Goal: Task Accomplishment & Management: Manage account settings

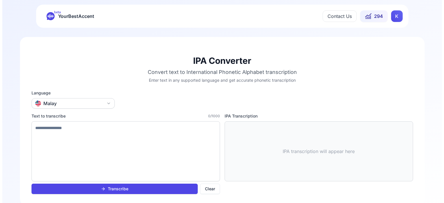
scroll to position [12, 0]
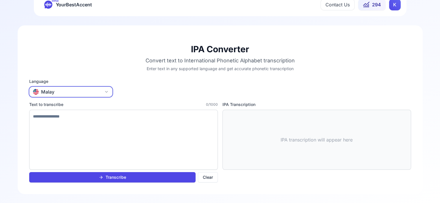
click at [60, 90] on button "Malay" at bounding box center [70, 92] width 83 height 10
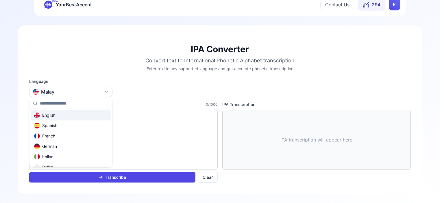
click at [60, 90] on html "beta YourBestAccent Contact Us 294 K IPA Converter Convert text to Internationa…" at bounding box center [222, 89] width 444 height 203
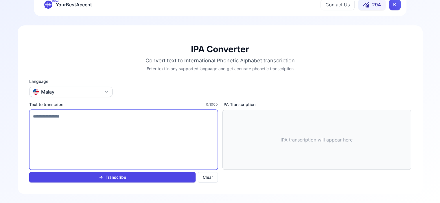
click at [111, 114] on textarea at bounding box center [123, 140] width 189 height 60
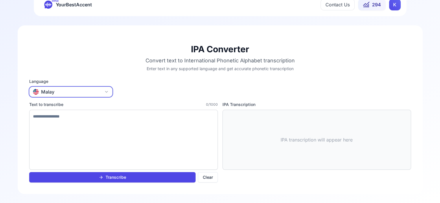
click at [69, 92] on button "Malay" at bounding box center [70, 92] width 83 height 10
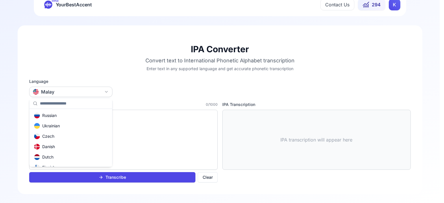
scroll to position [87, 0]
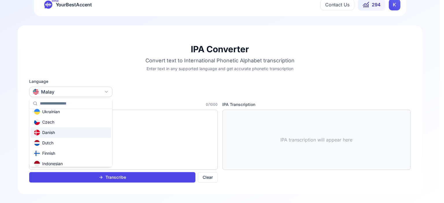
click at [138, 87] on html "beta YourBestAccent Contact Us 294 K IPA Converter Convert text to Internationa…" at bounding box center [222, 89] width 444 height 203
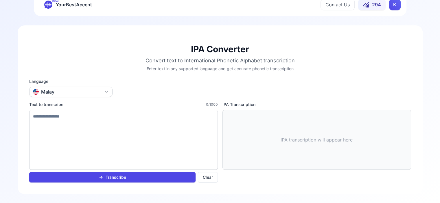
click at [56, 86] on div "Language Malay" at bounding box center [70, 88] width 83 height 19
click at [56, 88] on button "Malay" at bounding box center [70, 92] width 83 height 10
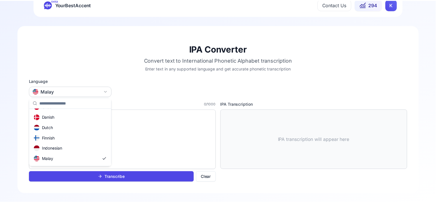
scroll to position [116, 0]
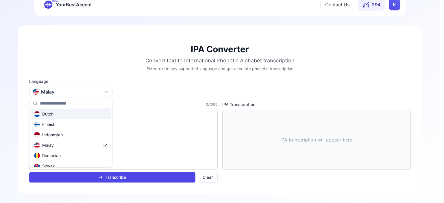
click at [46, 114] on div "Dutch" at bounding box center [43, 114] width 19 height 6
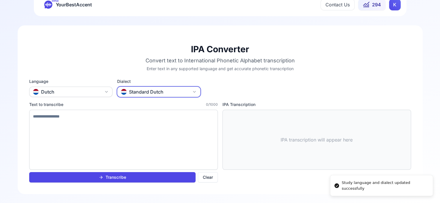
click at [185, 90] on button "Standard Dutch" at bounding box center [158, 92] width 83 height 10
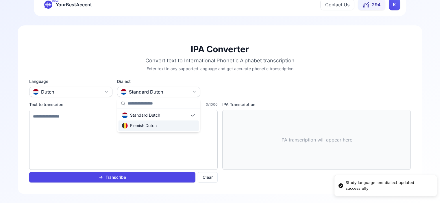
click at [150, 126] on div "Flemish Dutch" at bounding box center [139, 126] width 35 height 6
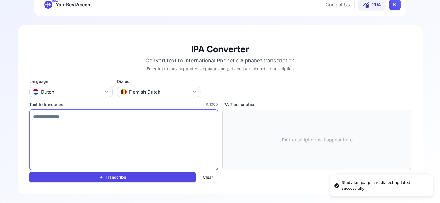
click at [72, 111] on textarea at bounding box center [123, 140] width 189 height 60
type textarea "**********"
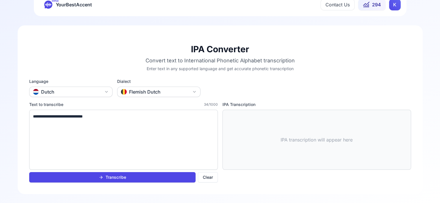
click at [153, 180] on button "Transcribe" at bounding box center [112, 177] width 166 height 10
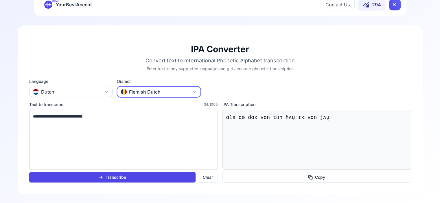
click at [156, 91] on div "Flemish Dutch" at bounding box center [141, 92] width 40 height 7
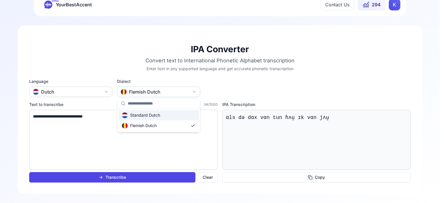
click at [143, 115] on div "Standard Dutch" at bounding box center [141, 116] width 38 height 6
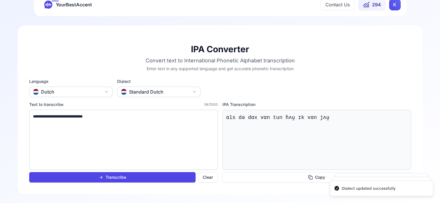
click at [143, 177] on button "Transcribe" at bounding box center [112, 177] width 166 height 10
click at [58, 2] on span "beta" at bounding box center [55, 0] width 7 height 5
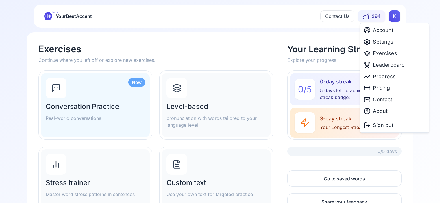
click at [397, 18] on html "beta YourBestAccent Contact Us 294 K Exercises Continue where you left off or e…" at bounding box center [222, 101] width 444 height 203
click at [384, 41] on span "Settings" at bounding box center [383, 42] width 21 height 8
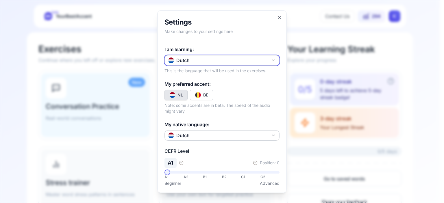
click at [200, 62] on button "Dutch" at bounding box center [222, 60] width 115 height 10
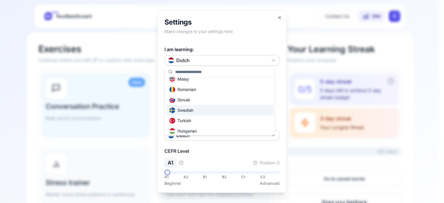
scroll to position [163, 0]
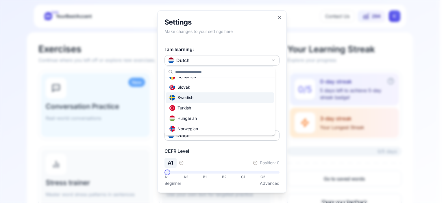
click at [18, 66] on div at bounding box center [222, 101] width 444 height 203
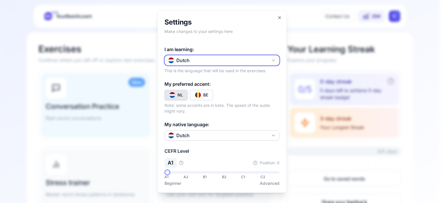
click at [215, 63] on button "Dutch" at bounding box center [222, 60] width 115 height 10
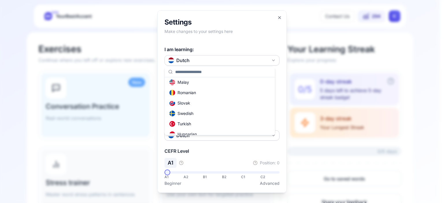
scroll to position [134, 0]
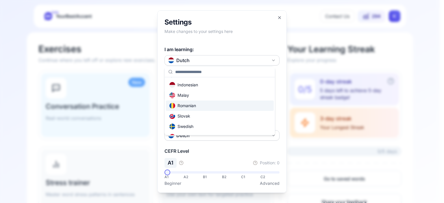
click at [185, 104] on div "Romanian" at bounding box center [183, 106] width 27 height 6
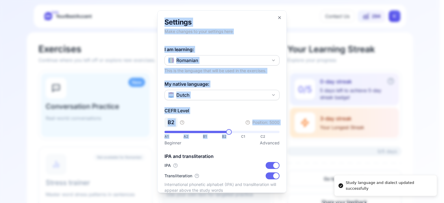
drag, startPoint x: 224, startPoint y: 135, endPoint x: 128, endPoint y: 119, distance: 97.4
click at [128, 118] on body "Study language and dialect updated successfully beta YourBestAccent Contact Us …" at bounding box center [220, 101] width 440 height 203
click at [165, 129] on span at bounding box center [168, 132] width 6 height 6
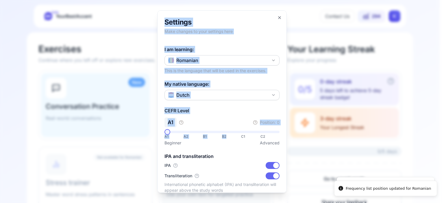
click at [249, 100] on form "I am learning: Romanian This is the language that will be used in the exercises…" at bounding box center [222, 147] width 115 height 203
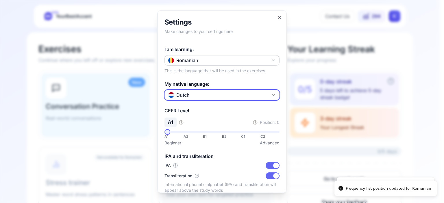
click at [230, 95] on button "Dutch" at bounding box center [222, 95] width 115 height 10
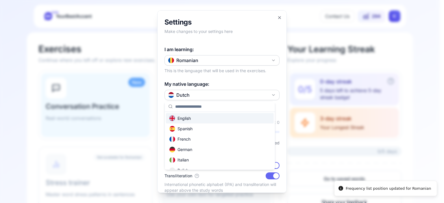
click at [196, 117] on div "English" at bounding box center [220, 118] width 108 height 10
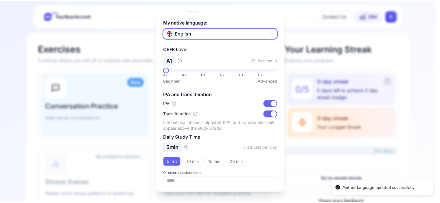
scroll to position [0, 0]
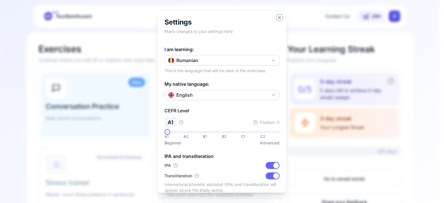
click at [277, 16] on icon "button" at bounding box center [279, 17] width 5 height 5
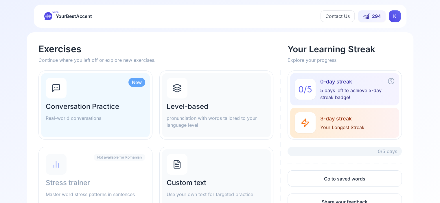
scroll to position [43, 0]
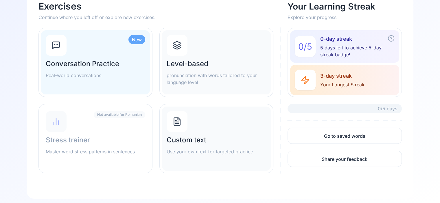
click at [201, 65] on h2 "Level-based" at bounding box center [217, 63] width 100 height 9
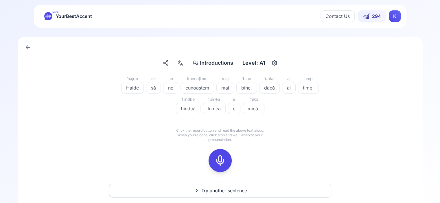
click at [277, 62] on icon "button" at bounding box center [274, 63] width 7 height 6
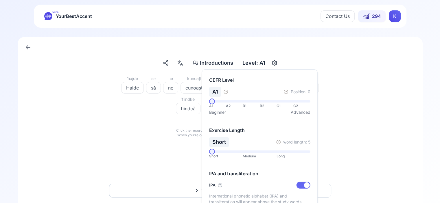
click at [209, 152] on span at bounding box center [212, 152] width 6 height 6
click at [431, 106] on div "Introductions Introductions Level: A1 ˈhajde Haide sə să ne ne kunoaʃtem cunoaș…" at bounding box center [220, 124] width 440 height 193
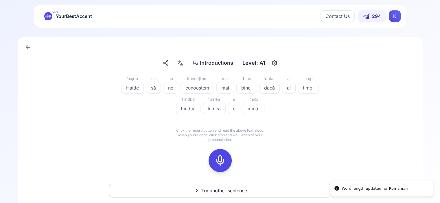
scroll to position [17, 0]
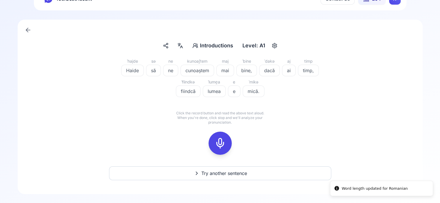
click at [197, 169] on button "Try another sentence" at bounding box center [220, 174] width 222 height 14
